Goal: Check status: Check status

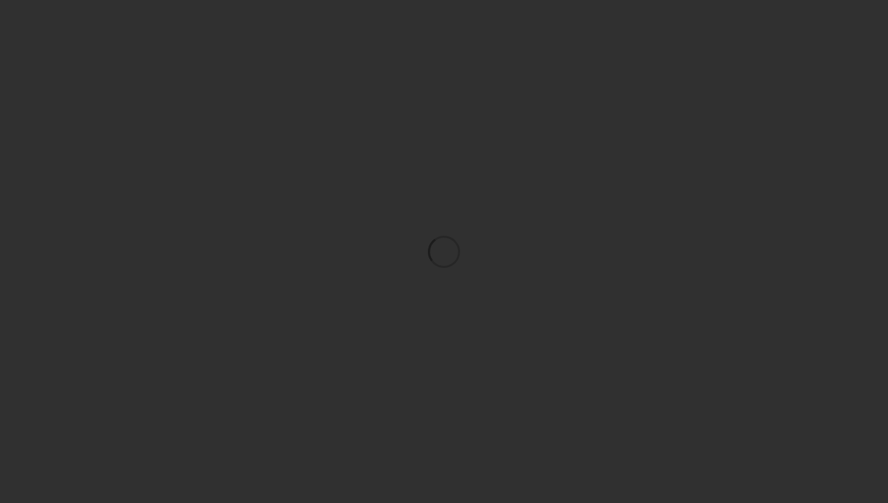
click at [561, 132] on div at bounding box center [444, 251] width 888 height 503
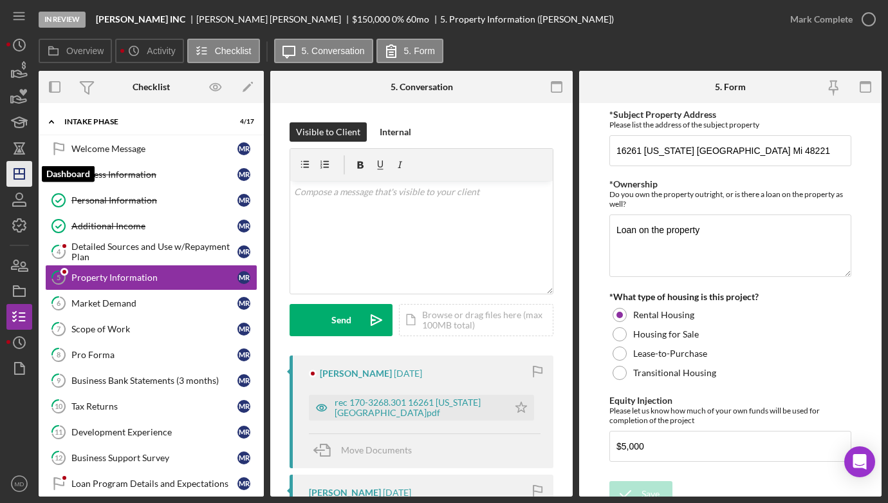
click at [18, 174] on line "button" at bounding box center [19, 174] width 10 height 0
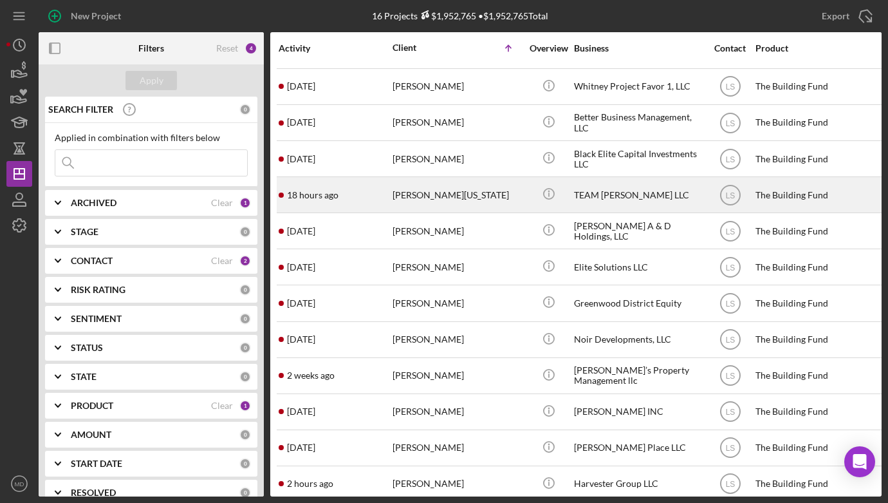
scroll to position [147, 0]
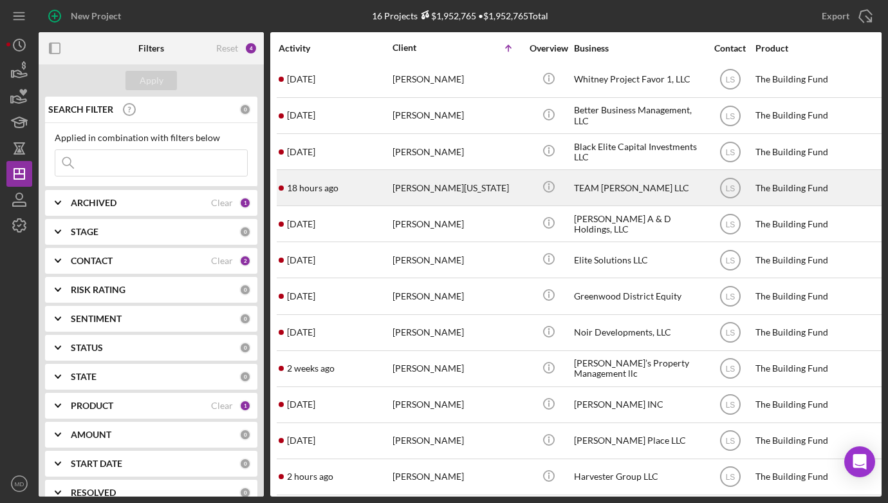
click at [431, 187] on div "[PERSON_NAME][US_STATE]" at bounding box center [457, 188] width 129 height 34
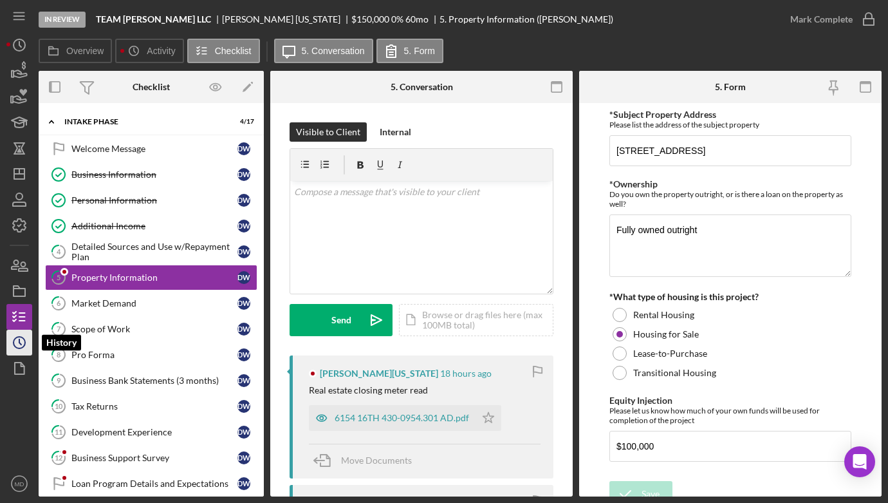
click at [24, 342] on circle "button" at bounding box center [20, 343] width 12 height 12
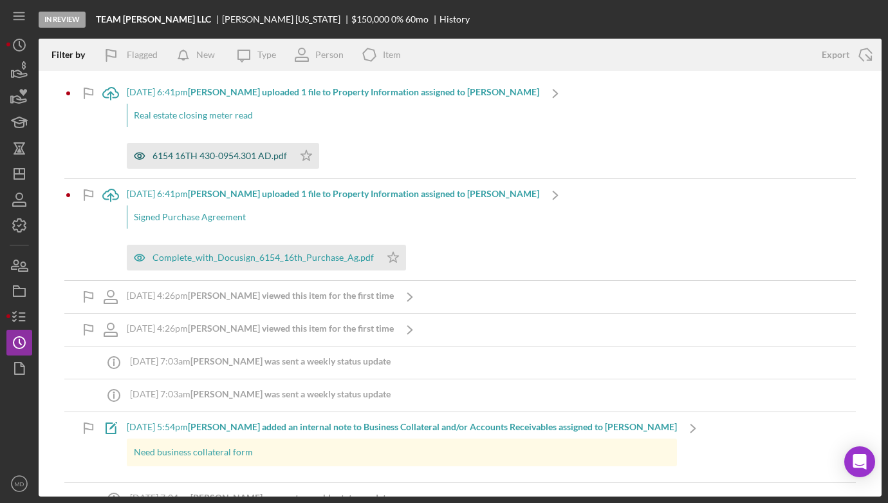
click at [210, 156] on div "6154 16TH 430-0954.301 AD.pdf" at bounding box center [220, 156] width 134 height 10
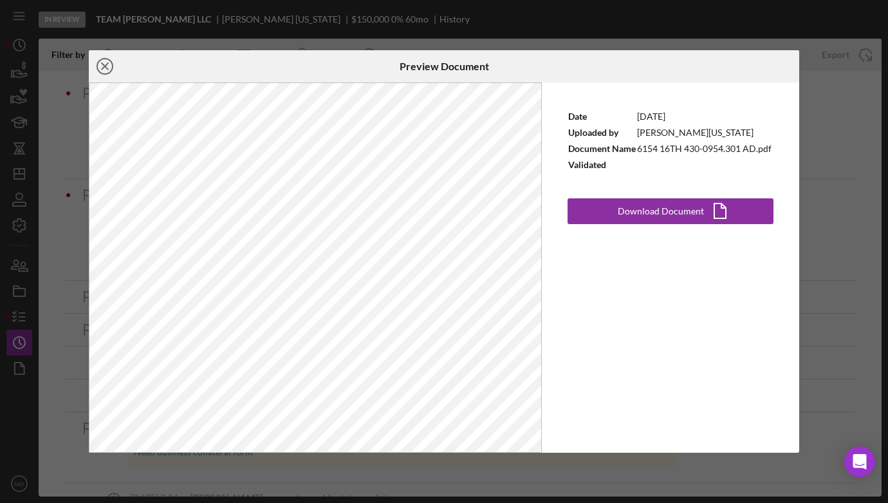
click at [103, 66] on icon "Icon/Close" at bounding box center [105, 66] width 32 height 32
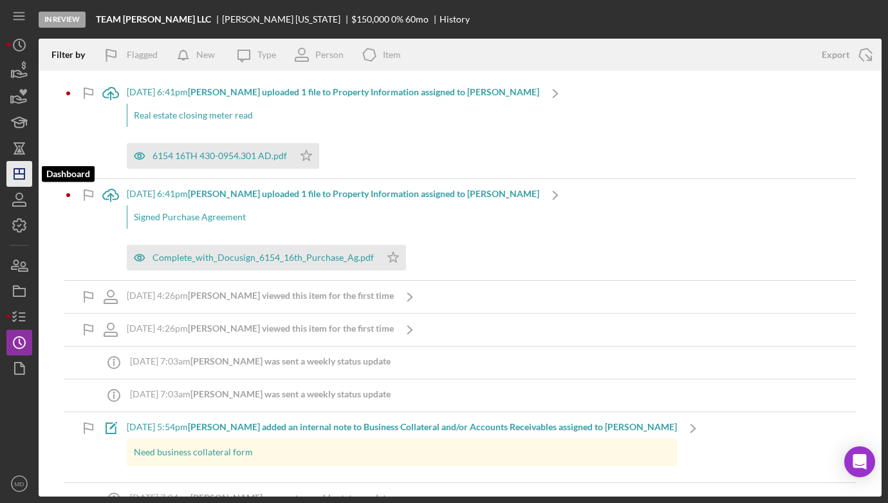
click at [26, 178] on icon "Icon/Dashboard" at bounding box center [19, 174] width 32 height 32
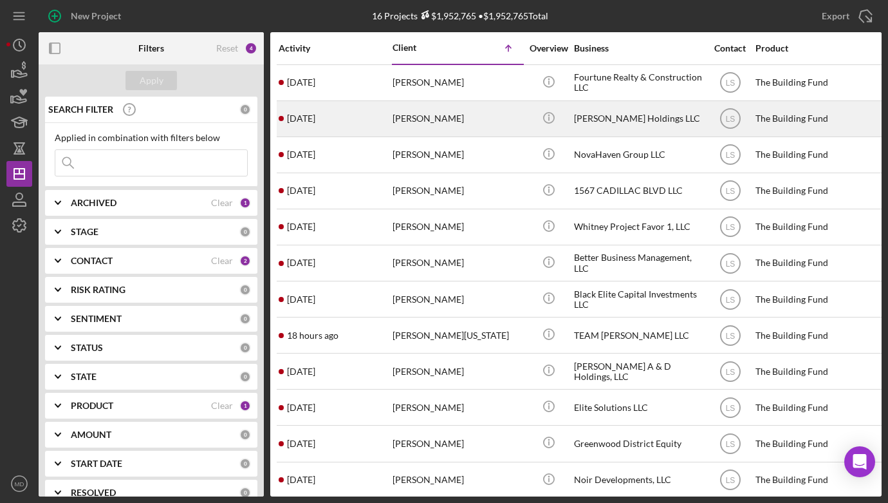
click at [592, 118] on div "[PERSON_NAME] Holdings LLC" at bounding box center [638, 119] width 129 height 34
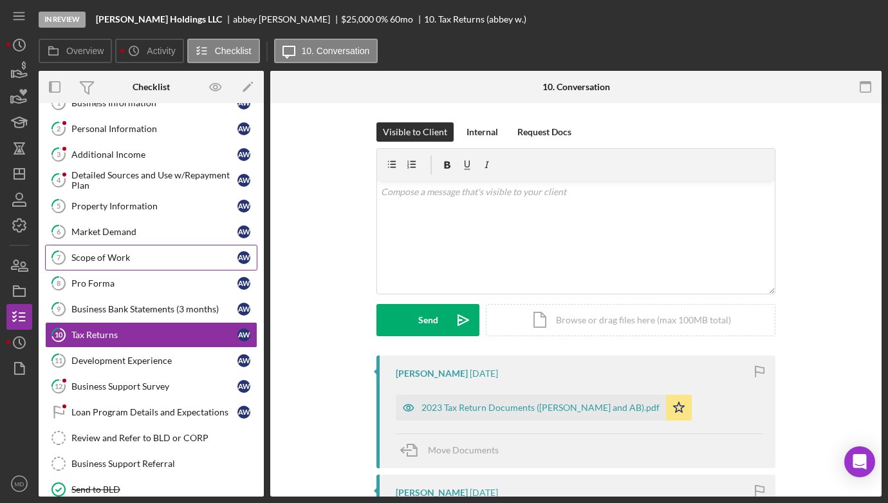
scroll to position [106, 0]
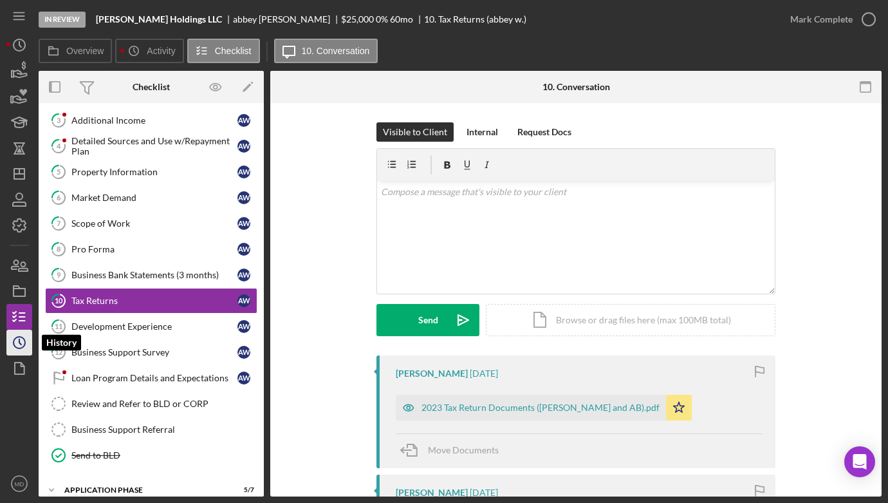
click at [21, 338] on icon "Icon/History" at bounding box center [19, 342] width 32 height 32
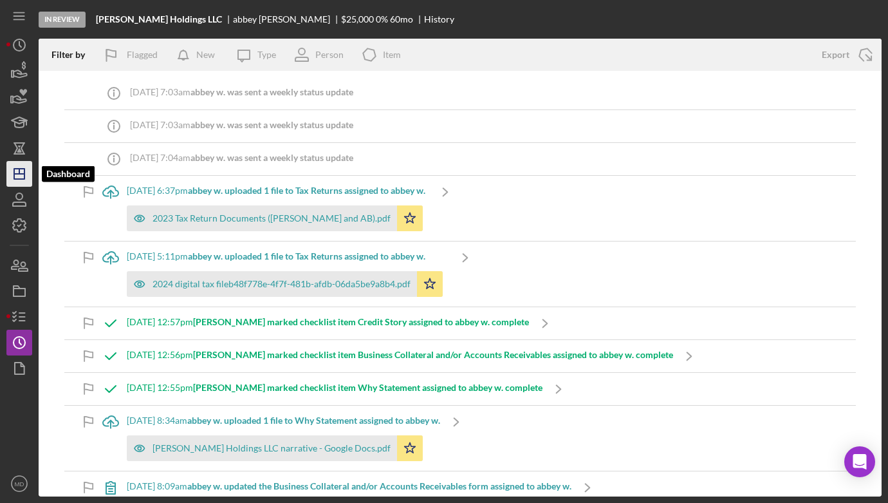
click at [17, 176] on icon "Icon/Dashboard" at bounding box center [19, 174] width 32 height 32
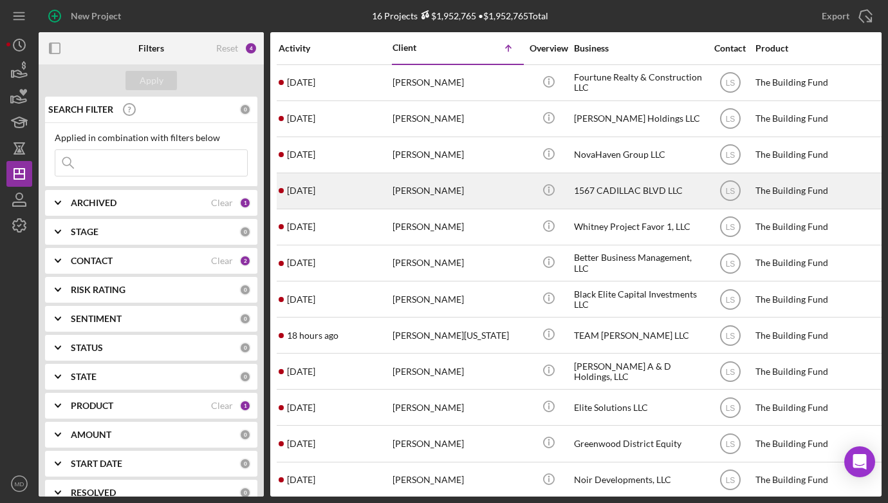
click at [414, 190] on div "[PERSON_NAME]" at bounding box center [457, 191] width 129 height 34
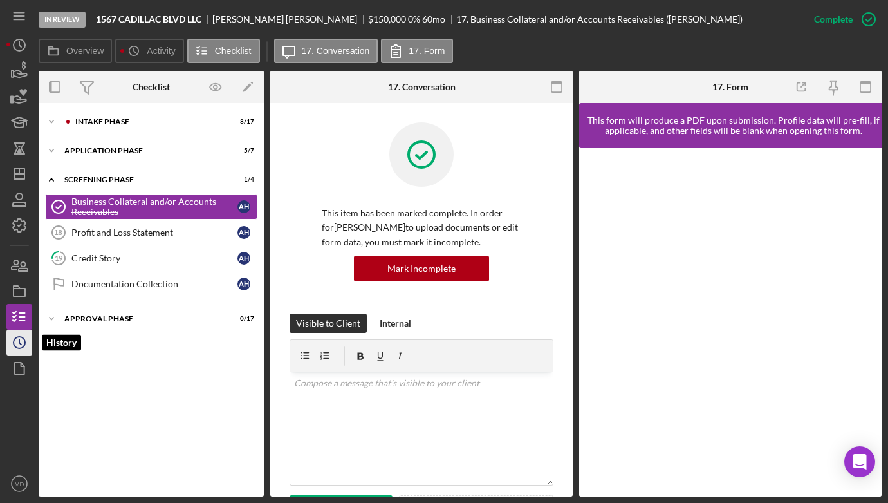
click at [12, 335] on icon "Icon/History" at bounding box center [19, 342] width 32 height 32
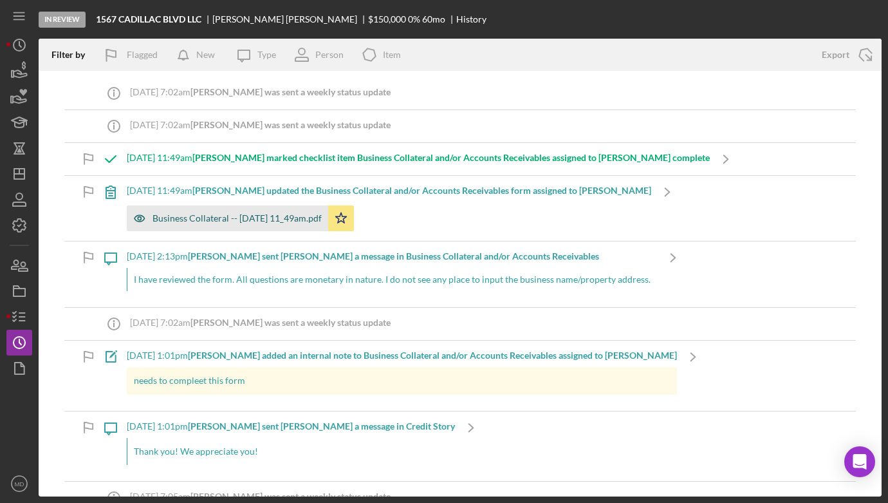
click at [207, 223] on div "Business Collateral -- [DATE] 11_49am.pdf" at bounding box center [227, 218] width 201 height 26
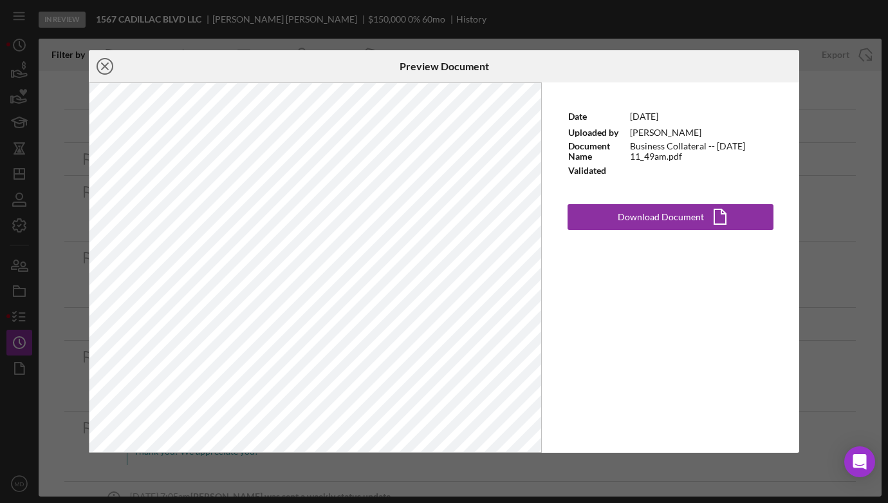
click at [106, 67] on icon "Icon/Close" at bounding box center [105, 66] width 32 height 32
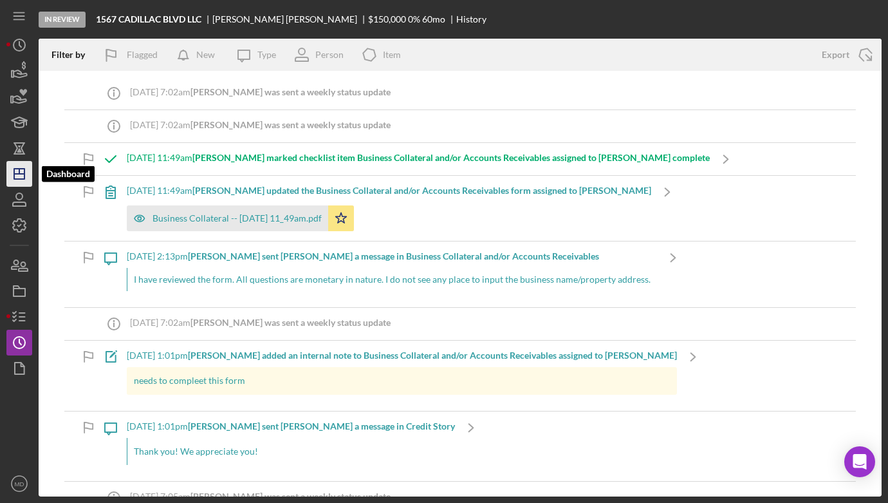
click at [20, 183] on icon "Icon/Dashboard" at bounding box center [19, 174] width 32 height 32
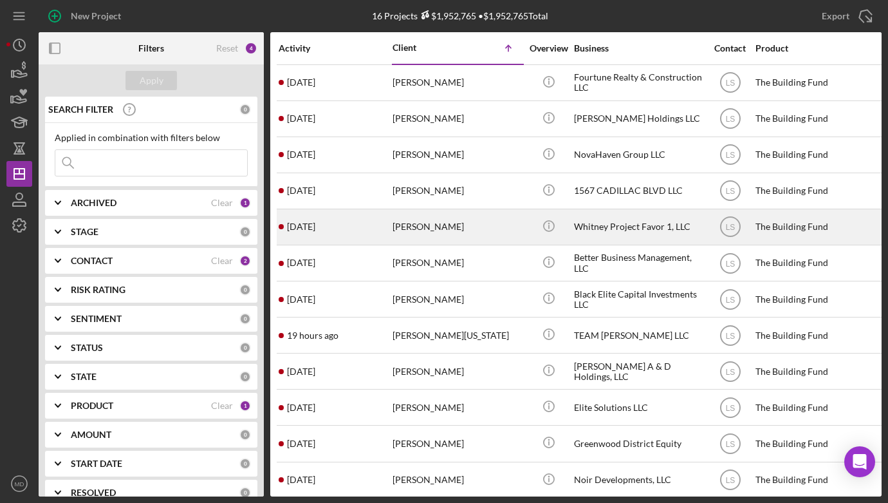
click at [602, 225] on div "Whitney Project Favor 1, LLC" at bounding box center [638, 227] width 129 height 34
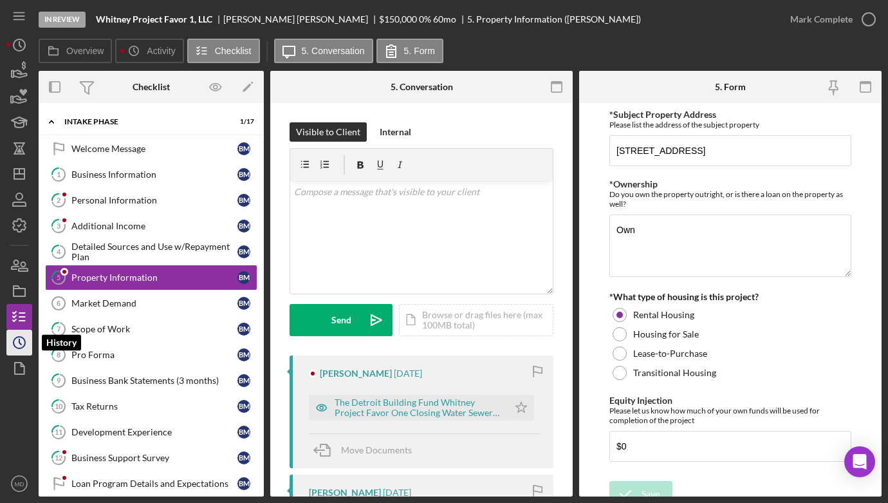
click at [18, 346] on icon "Icon/History" at bounding box center [19, 342] width 32 height 32
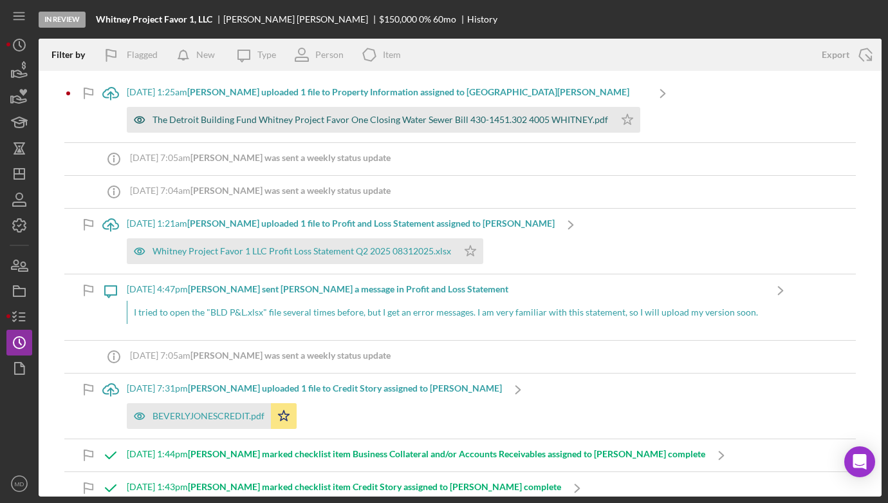
click at [192, 122] on div "The Detroit Building Fund Whitney Project Favor One Closing Water Sewer Bill 43…" at bounding box center [381, 120] width 456 height 10
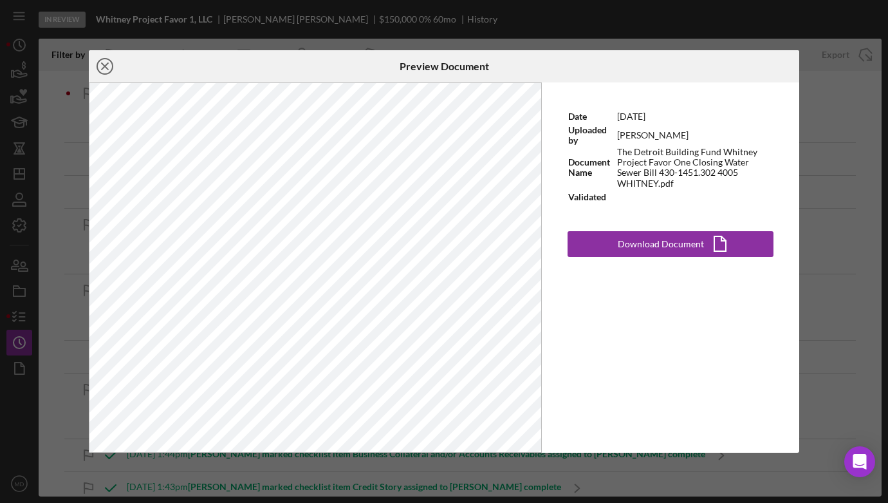
click at [107, 66] on icon "Icon/Close" at bounding box center [105, 66] width 32 height 32
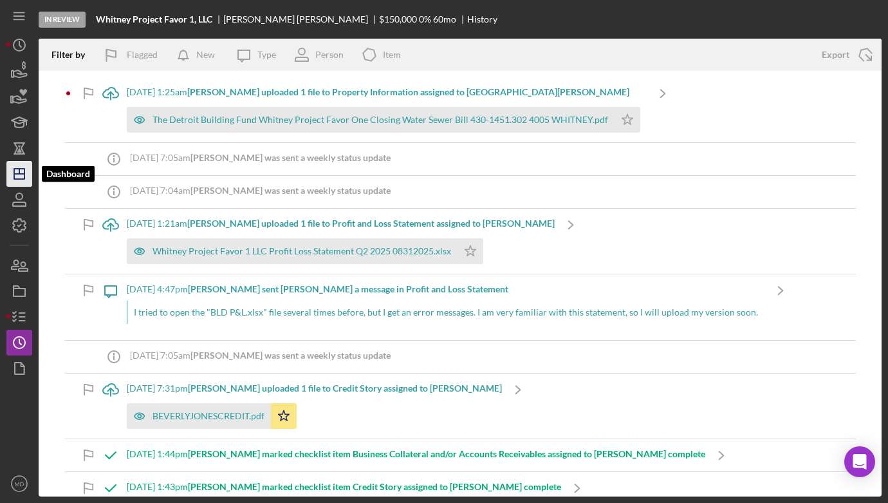
click at [21, 181] on icon "Icon/Dashboard" at bounding box center [19, 174] width 32 height 32
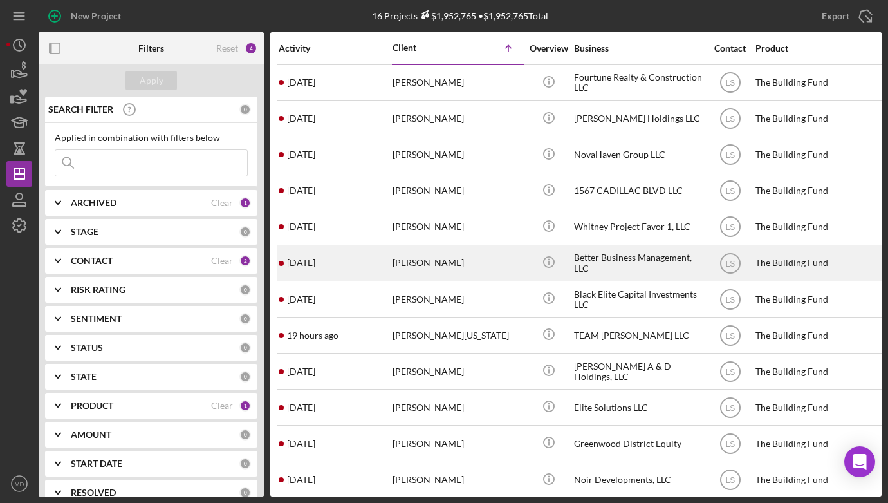
click at [437, 272] on div "[PERSON_NAME]" at bounding box center [457, 263] width 129 height 34
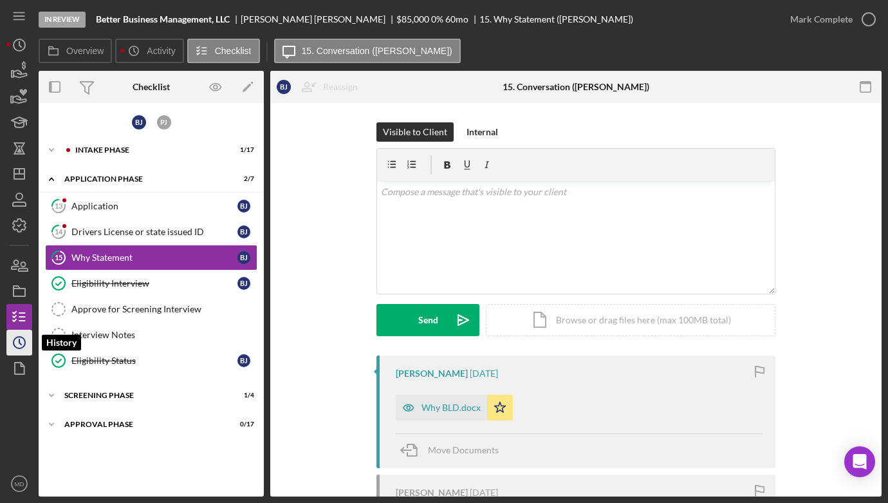
click at [20, 337] on icon "Icon/History" at bounding box center [19, 342] width 32 height 32
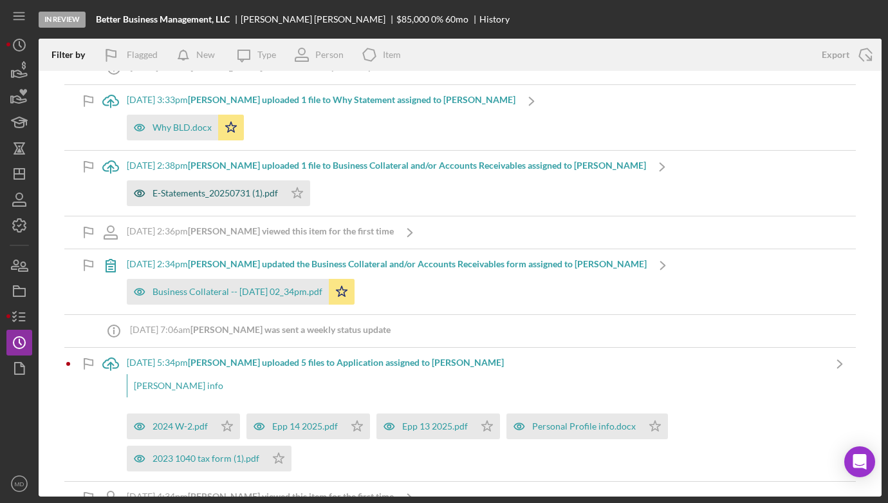
scroll to position [60, 0]
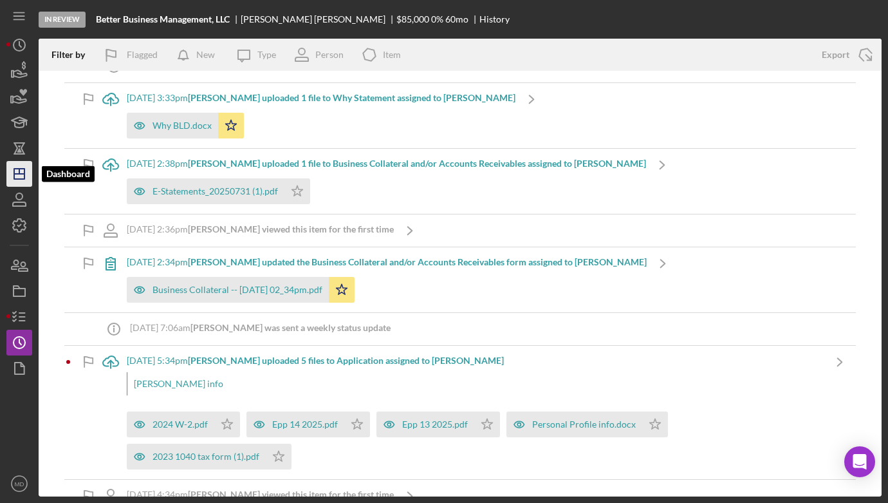
click at [24, 178] on polygon "button" at bounding box center [19, 174] width 10 height 10
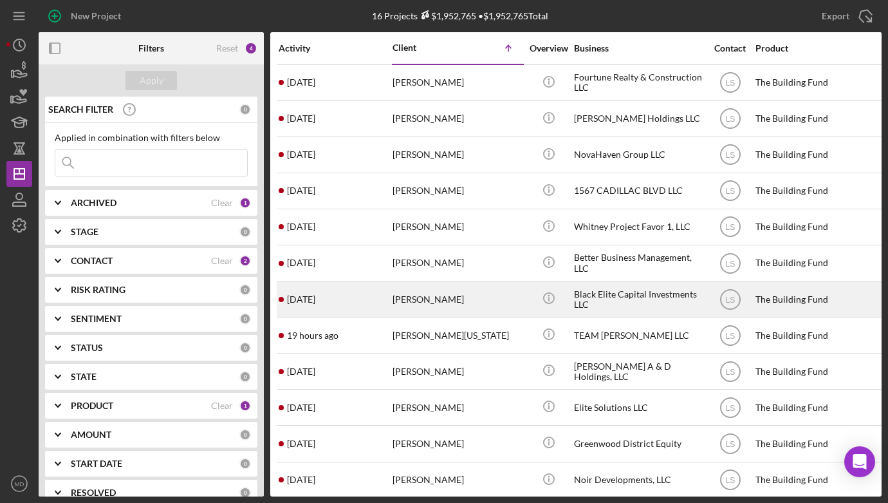
click at [328, 302] on div "[DATE] [PERSON_NAME]" at bounding box center [335, 299] width 113 height 34
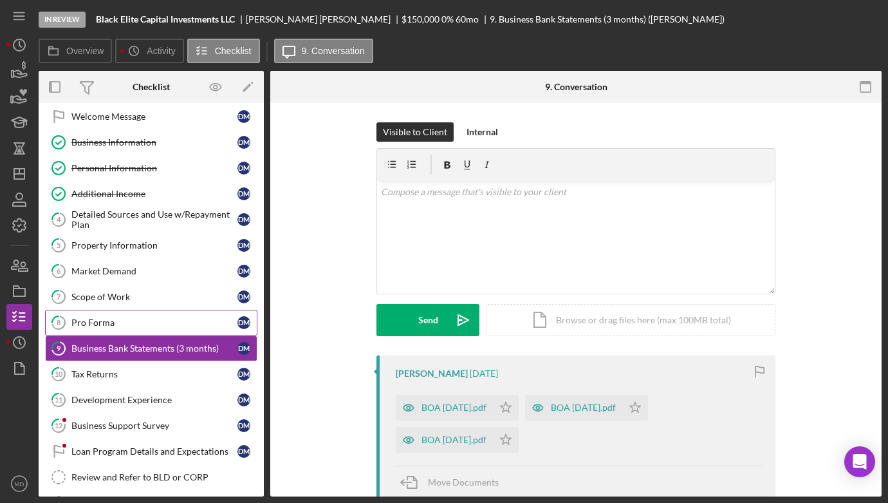
scroll to position [80, 0]
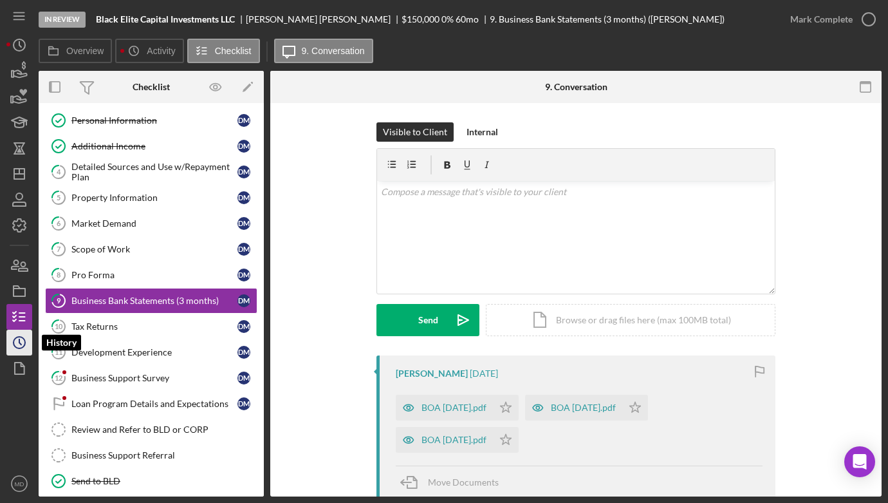
click at [25, 346] on icon "Icon/History" at bounding box center [19, 342] width 32 height 32
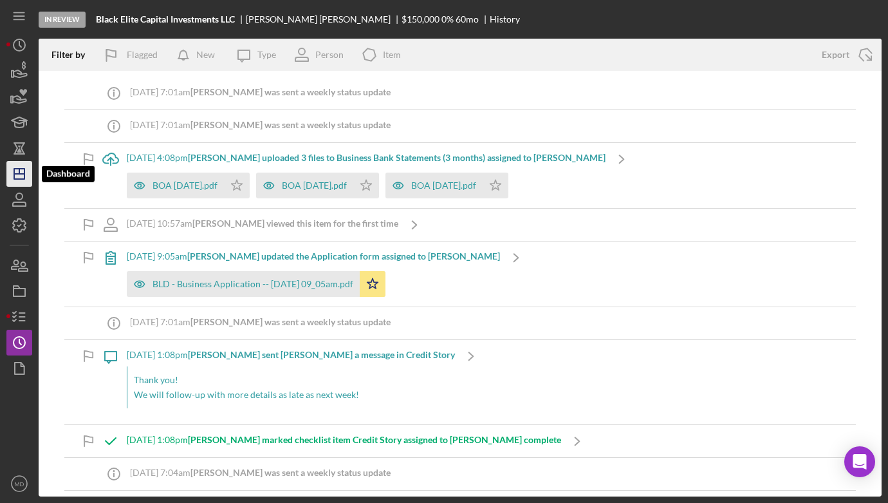
click at [28, 175] on icon "Icon/Dashboard" at bounding box center [19, 174] width 32 height 32
